Goal: Task Accomplishment & Management: Use online tool/utility

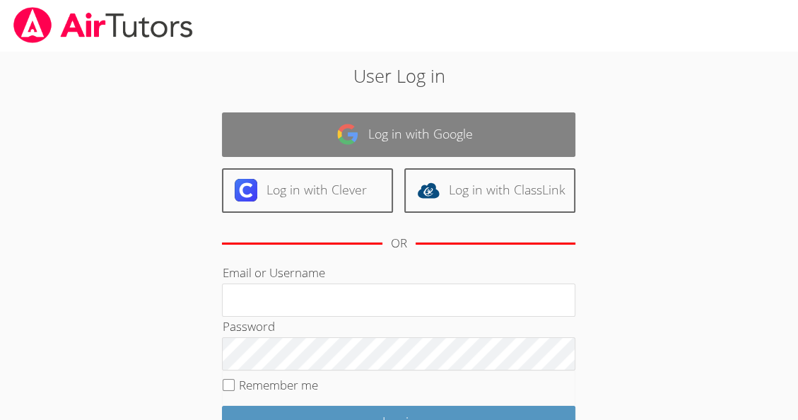
click at [511, 131] on link "Log in with Google" at bounding box center [399, 134] width 354 height 45
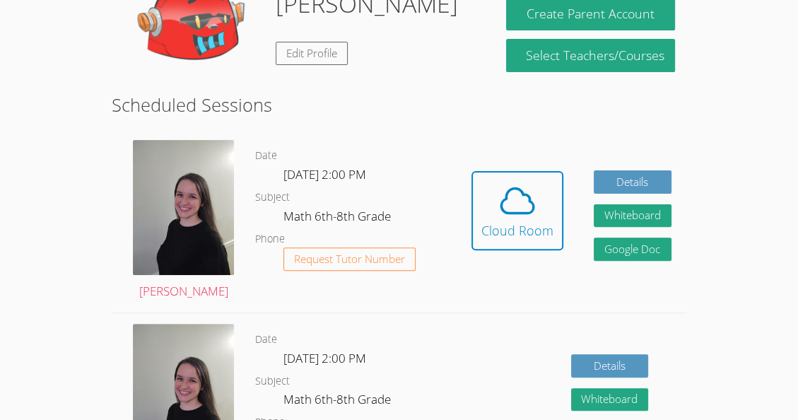
scroll to position [280, 0]
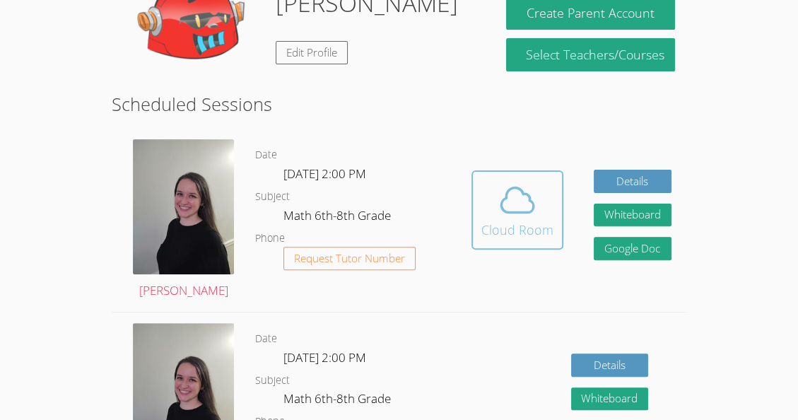
click at [513, 211] on icon at bounding box center [517, 199] width 33 height 25
click at [510, 202] on icon at bounding box center [518, 200] width 40 height 40
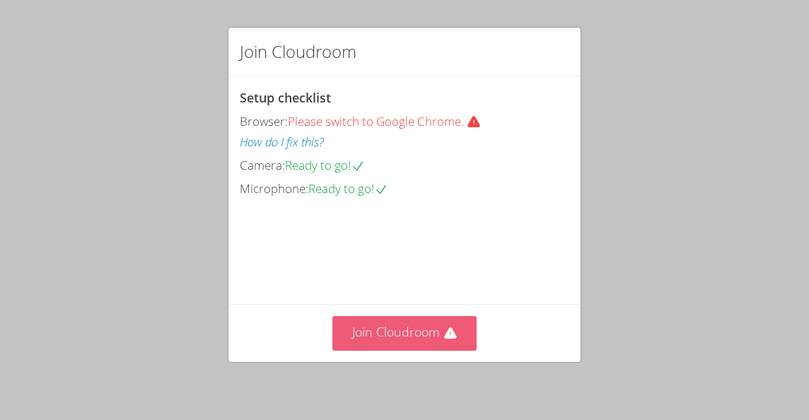
click at [425, 329] on button "Join Cloudroom" at bounding box center [404, 333] width 145 height 35
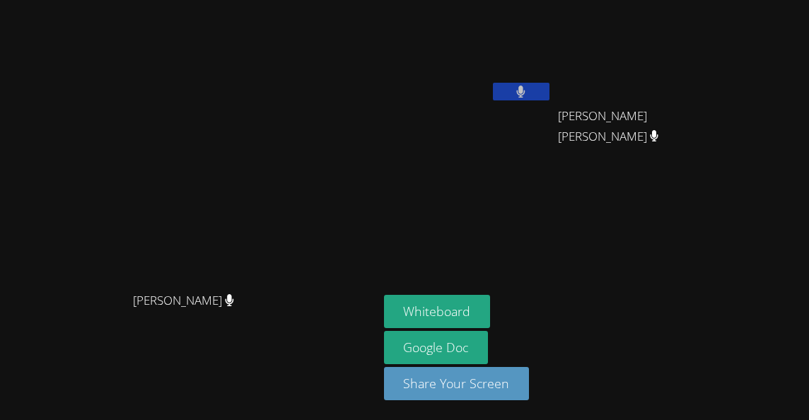
click at [525, 86] on icon at bounding box center [520, 92] width 9 height 12
click at [528, 96] on icon at bounding box center [520, 92] width 15 height 12
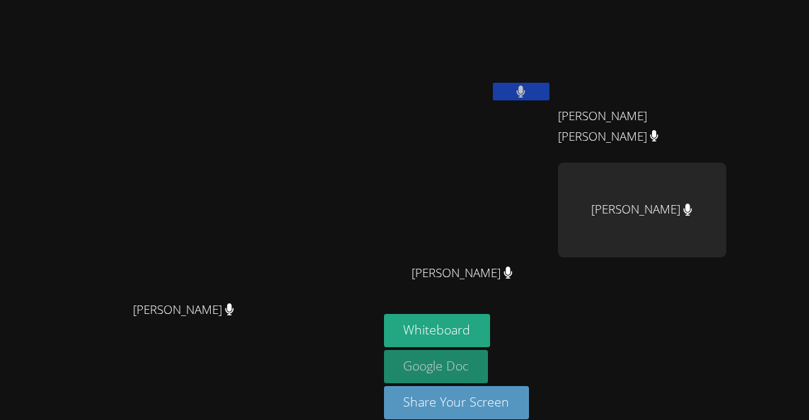
click at [489, 367] on link "Google Doc" at bounding box center [436, 366] width 105 height 33
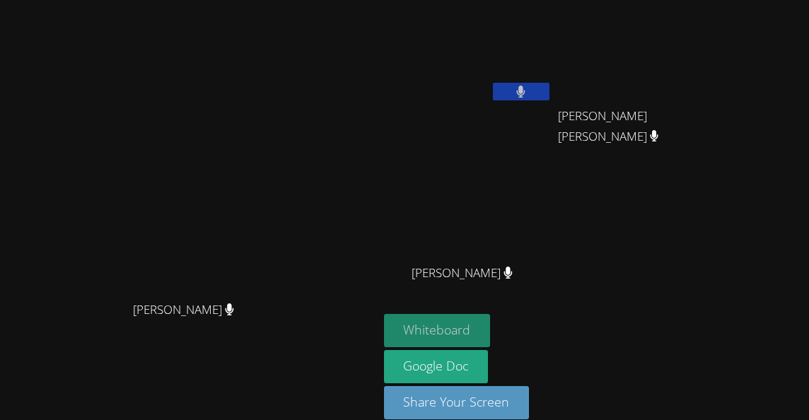
click at [488, 318] on button "Whiteboard" at bounding box center [437, 330] width 107 height 33
click at [550, 88] on button at bounding box center [521, 92] width 57 height 18
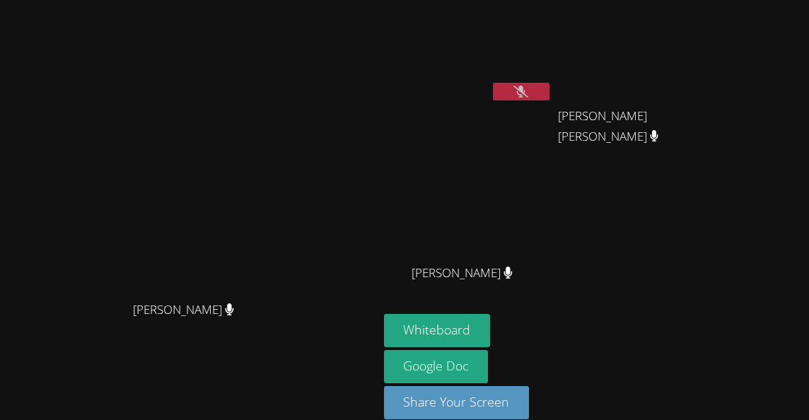
click at [550, 86] on button at bounding box center [521, 92] width 57 height 18
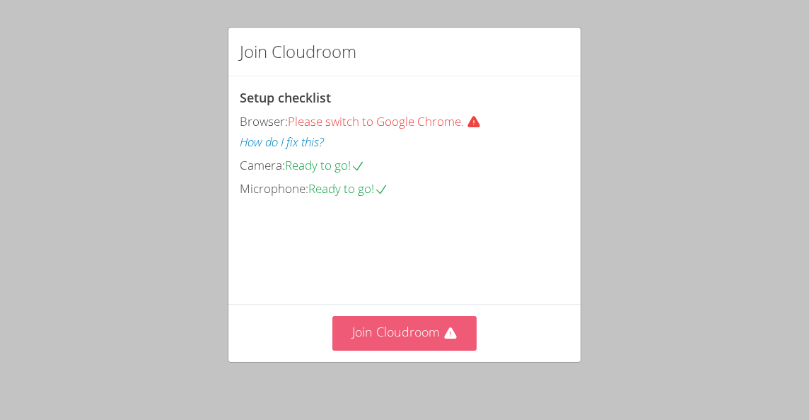
click at [367, 337] on button "Join Cloudroom" at bounding box center [404, 333] width 145 height 35
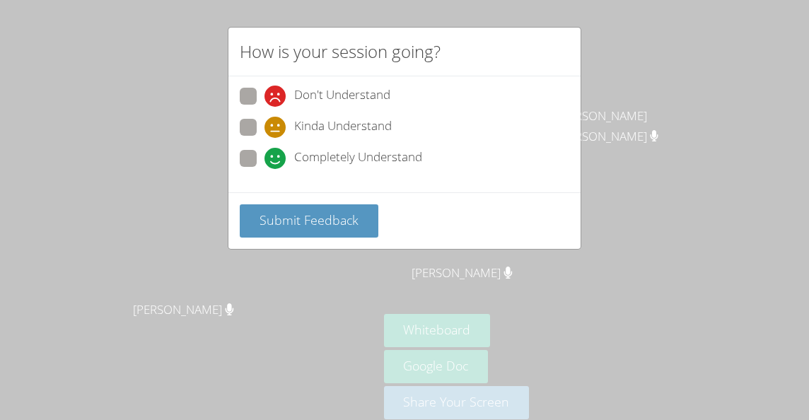
click at [265, 169] on span at bounding box center [265, 169] width 0 height 0
click at [265, 156] on input "Completely Understand" at bounding box center [271, 156] width 12 height 12
radio input "true"
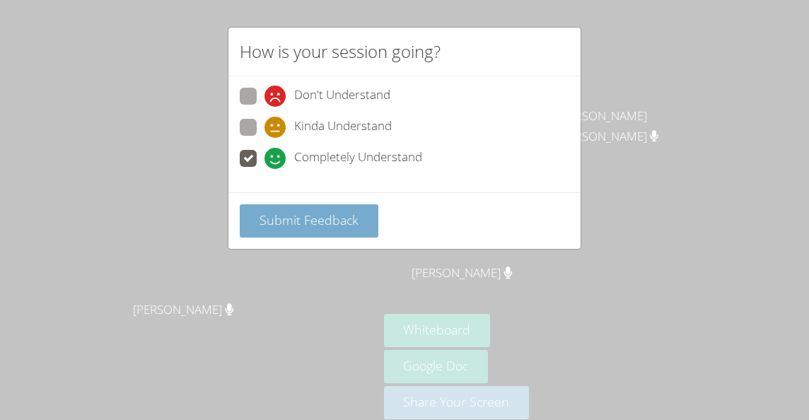
click at [305, 223] on span "Submit Feedback" at bounding box center [309, 219] width 99 height 17
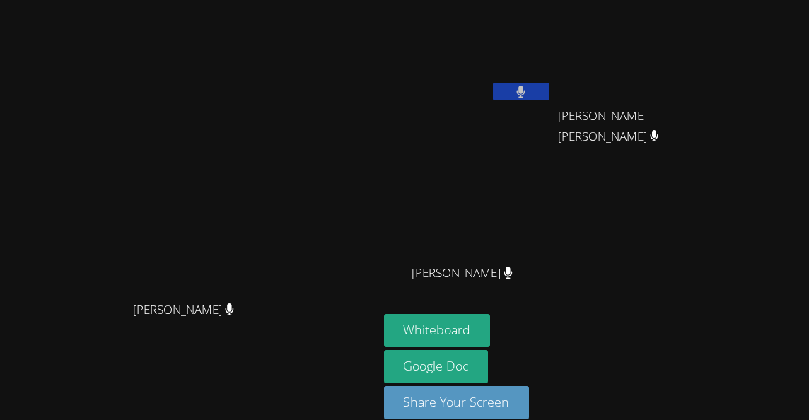
click at [550, 98] on button at bounding box center [521, 92] width 57 height 18
click at [528, 93] on icon at bounding box center [520, 92] width 15 height 12
click at [525, 93] on icon at bounding box center [520, 92] width 9 height 12
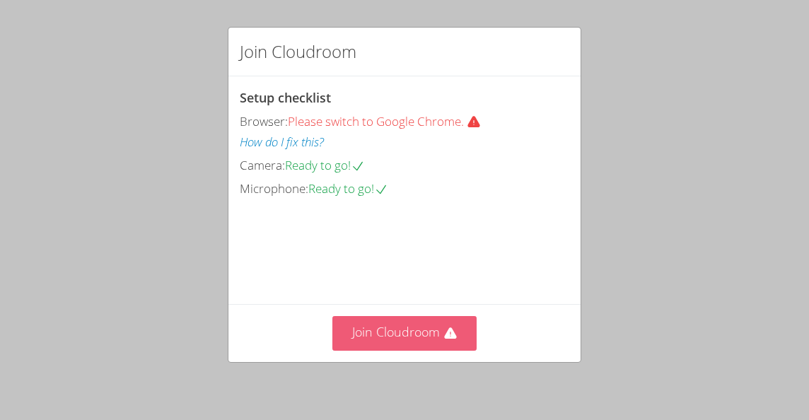
click at [436, 339] on button "Join Cloudroom" at bounding box center [404, 333] width 145 height 35
